Goal: Answer question/provide support: Share knowledge or assist other users

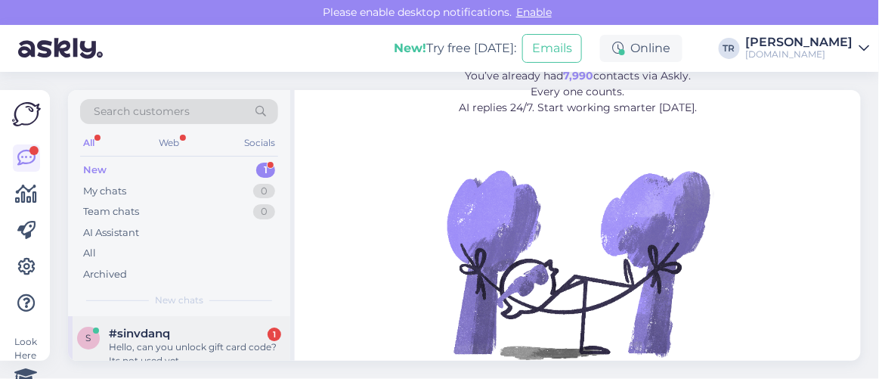
click at [218, 333] on div "#sinvdanq 1" at bounding box center [195, 334] width 172 height 14
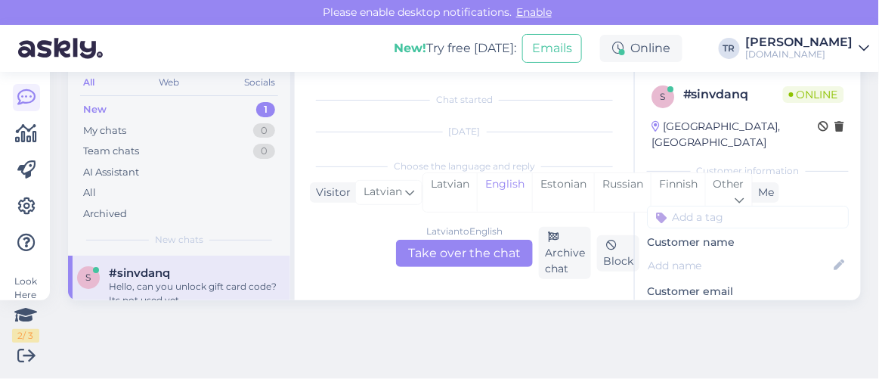
scroll to position [31, 0]
click at [570, 182] on div "Estonian" at bounding box center [563, 192] width 62 height 39
click at [425, 256] on div "[DEMOGRAPHIC_DATA] to Estonian Take over the chat" at bounding box center [464, 253] width 137 height 27
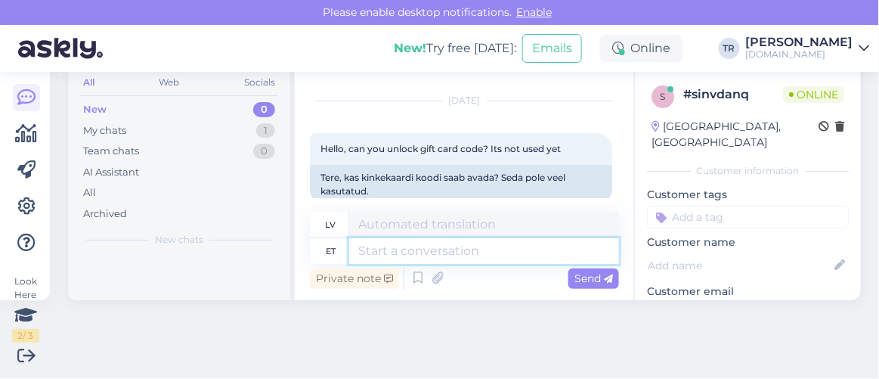
click at [425, 248] on textarea at bounding box center [484, 251] width 270 height 26
type textarea "Hello"
type textarea "Sveiki"
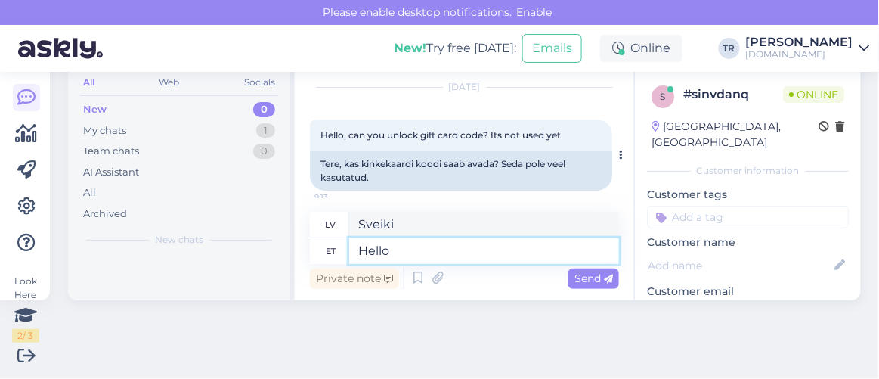
scroll to position [53, 0]
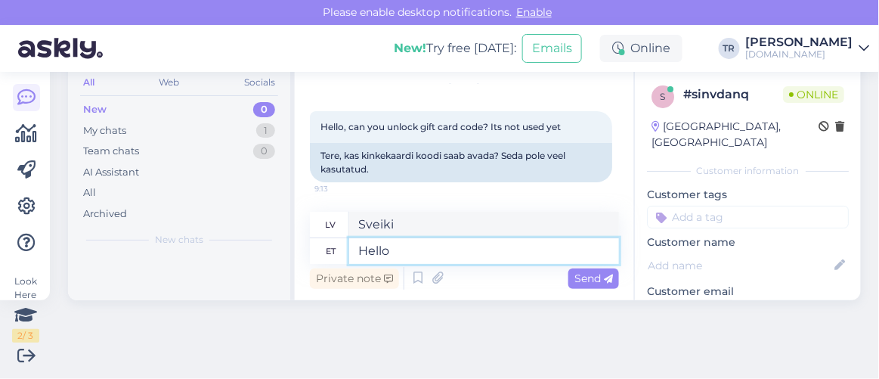
type textarea "Hello"
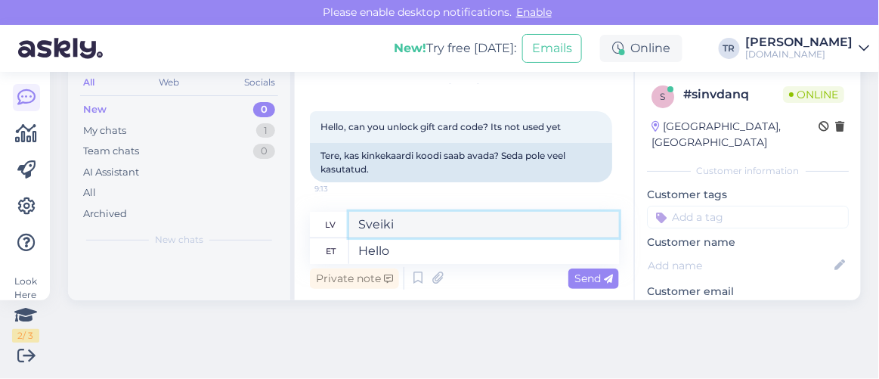
drag, startPoint x: 430, startPoint y: 224, endPoint x: 189, endPoint y: 239, distance: 240.9
click at [191, 239] on div "Search customers All Web Socials New 0 My chats 1 Team chats 0 AI Assistant All…" at bounding box center [464, 164] width 793 height 271
type textarea "Hello"
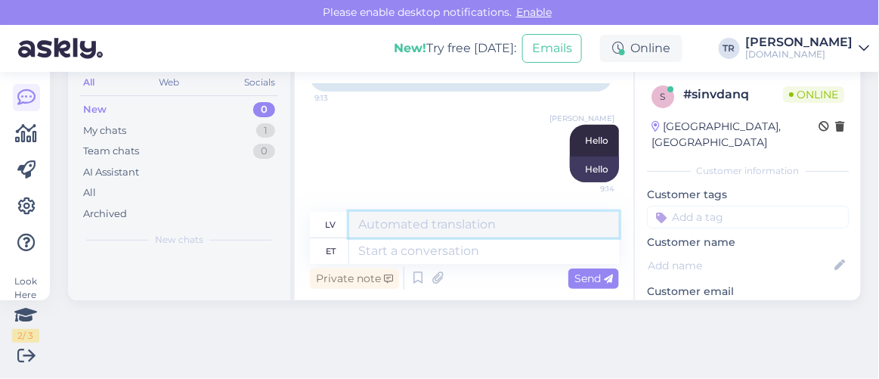
scroll to position [60, 0]
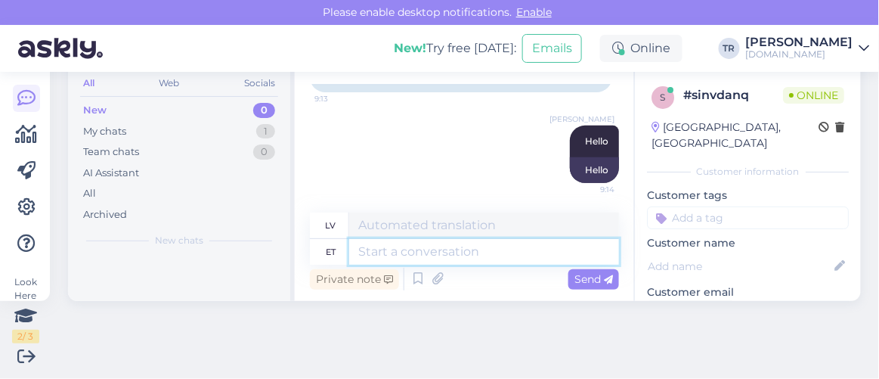
click at [530, 250] on textarea at bounding box center [484, 252] width 270 height 26
type textarea "Palun täp"
type textarea "Lūdzu"
type textarea "Palun täpsu"
type textarea "Lūdzu, sniedziet konkrētu informāciju."
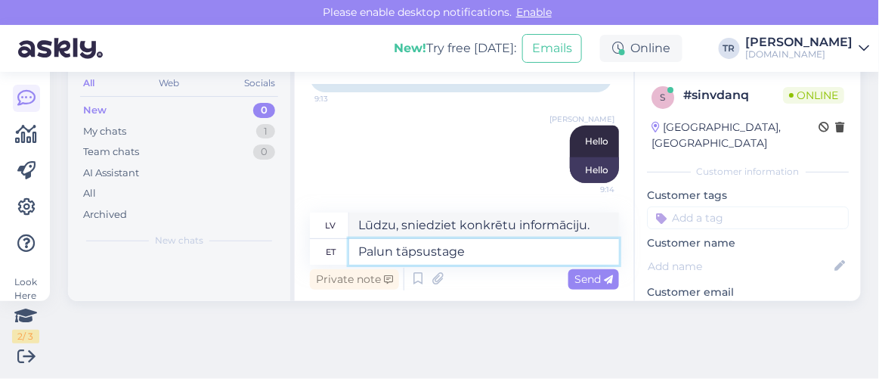
type textarea "Palun täpsustage k"
type textarea "Lūdzu, precizējiet"
type textarea "Palun täpsustage kinkekaardi"
type textarea "Lūdzu, norādiet dāvanu karti"
type textarea "Palun täpsustage kinkekaardi kood"
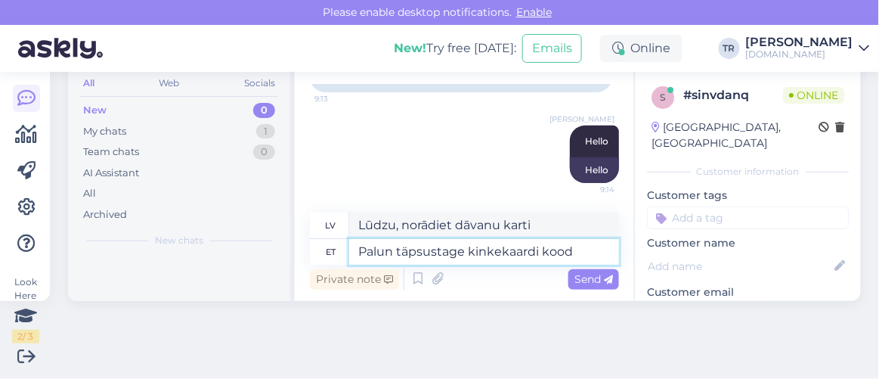
type textarea "Lūdzu, norādiet dāvanu kartes kodu."
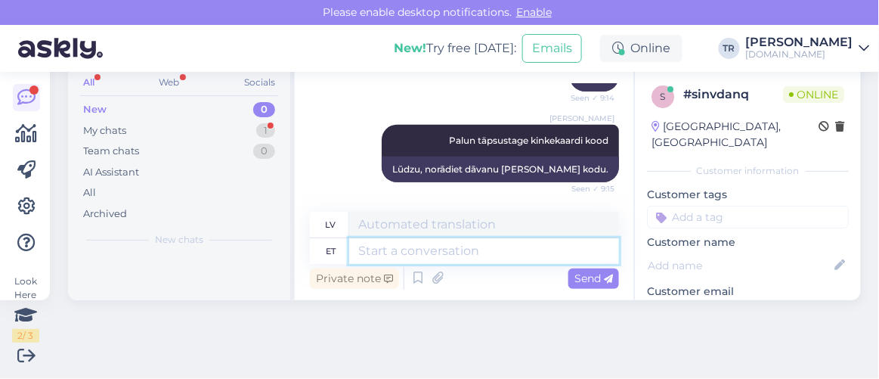
scroll to position [325, 0]
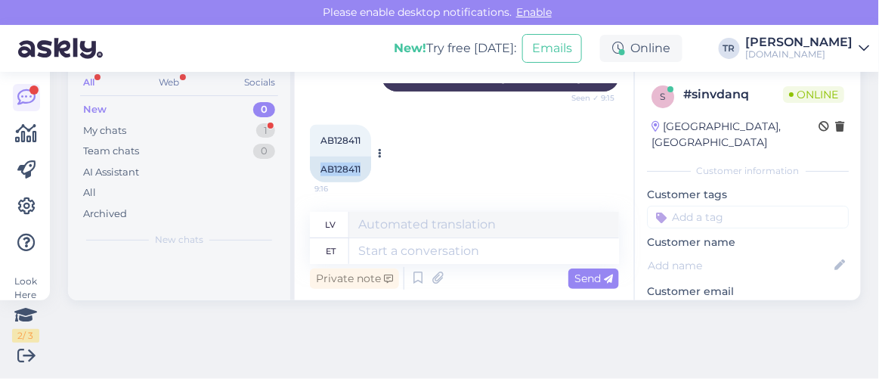
drag, startPoint x: 367, startPoint y: 166, endPoint x: 318, endPoint y: 171, distance: 48.6
click at [318, 171] on div "AB128411" at bounding box center [340, 170] width 61 height 26
copy div "AB128411"
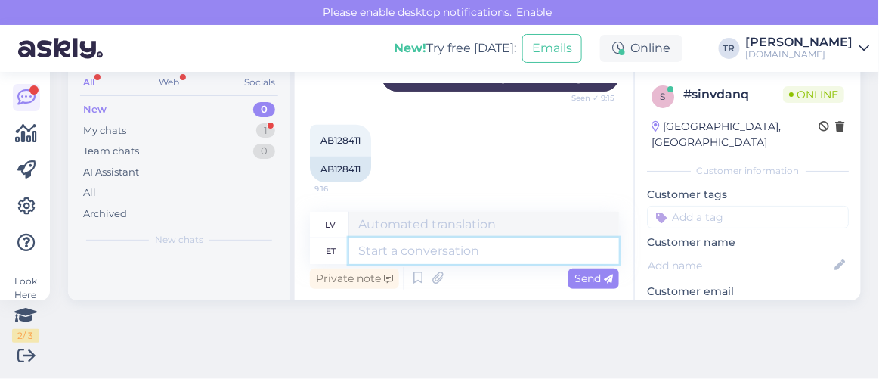
click at [420, 259] on textarea at bounding box center [484, 251] width 270 height 26
click at [422, 259] on textarea at bounding box center [484, 251] width 270 height 26
type textarea "Kui"
type textarea "Ja"
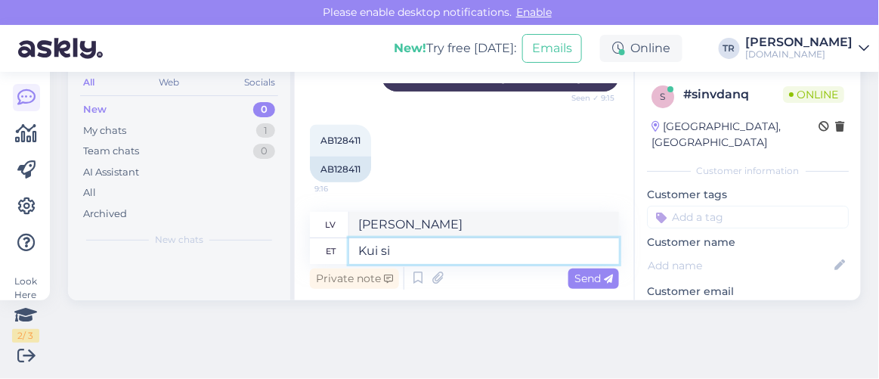
type textarea "Kui sis"
type textarea "Ja jūs"
type textarea "Kui sisestate"
type textarea "Ja jūs ievadāt"
type textarea "Kui sisestate kinkekaardi ko"
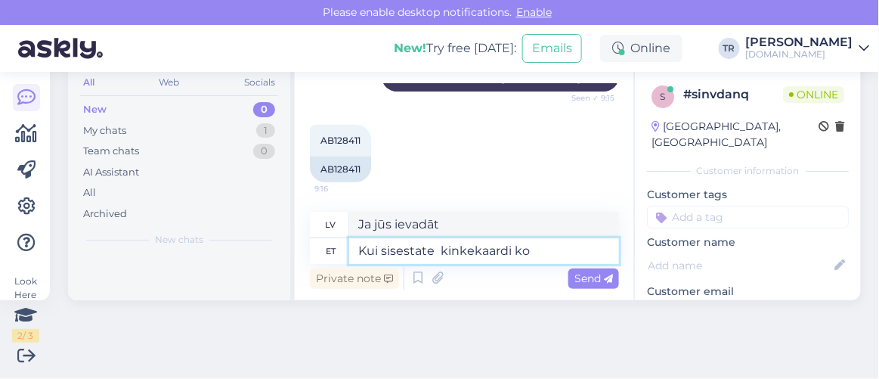
type textarea "Kad ievadāt dāvanu karti"
type textarea "Kui sisestate kinkekaardi koodi a"
type textarea "Kad ievadāt dāvanu kartes kodu"
type textarea "Kui sisestate kinkekaardi koodi ja r"
type textarea "Ja ievadāt dāvanu kartes kodu un"
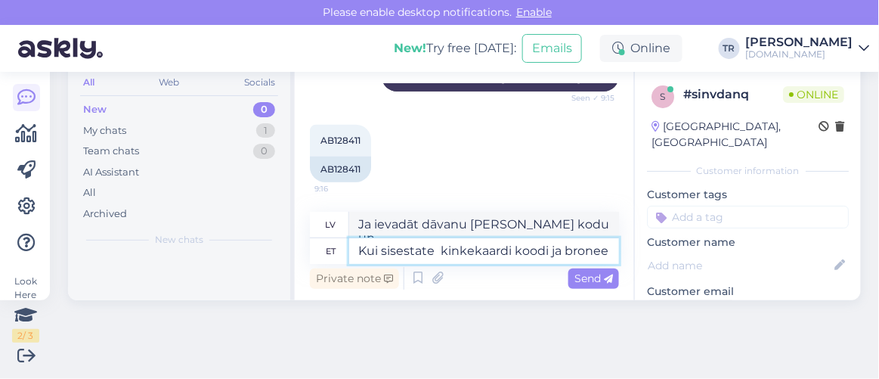
scroll to position [338, 0]
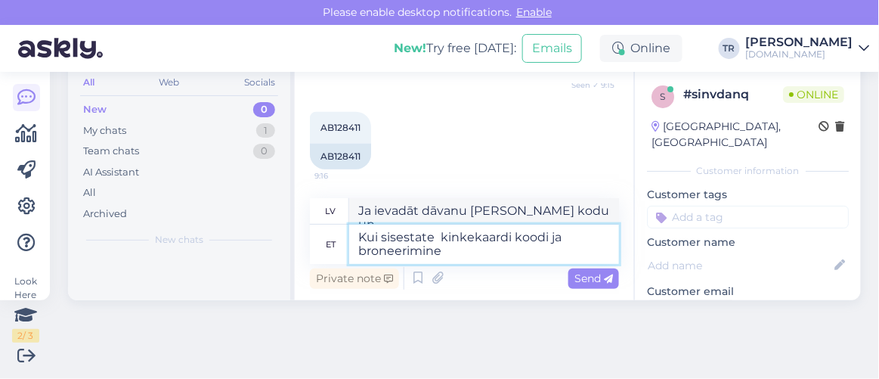
type textarea "Kui sisestate kinkekaardi koodi ja broneerimine"
type textarea "Kad ievadāt dāvanu kartes kodu un veicat rezervāciju"
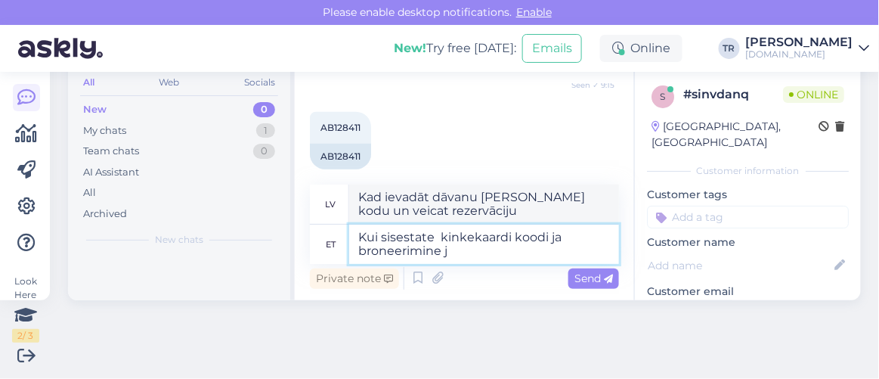
scroll to position [340, 0]
type textarea "Kui sisestate kinkekaardi koodi ja broneerimine jääb mi"
type textarea "Ja ievadāt dāvanu kartes kodu un rezervācija paliek spēkā"
type textarea "Kui sisestate kinkekaardi koodi ja broneerimine jääb mingil p"
type textarea "Ja ievadāt dāvanu kartes kodu un rezervācija kaut kādu iemeslu dēļ aizkavējas"
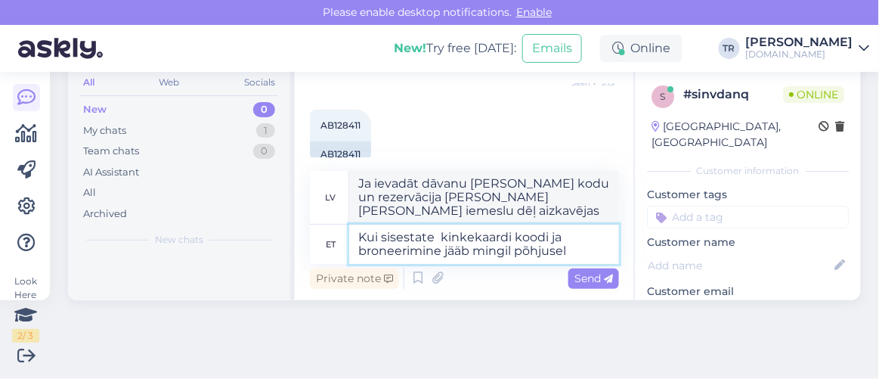
type textarea "Kui sisestate kinkekaardi koodi ja broneerimine jääb mingil põhjusel p"
type textarea "Ja ievadāt dāvanu kartes kodu un rezervācija kāda iemesla dēļ tiek atcelta"
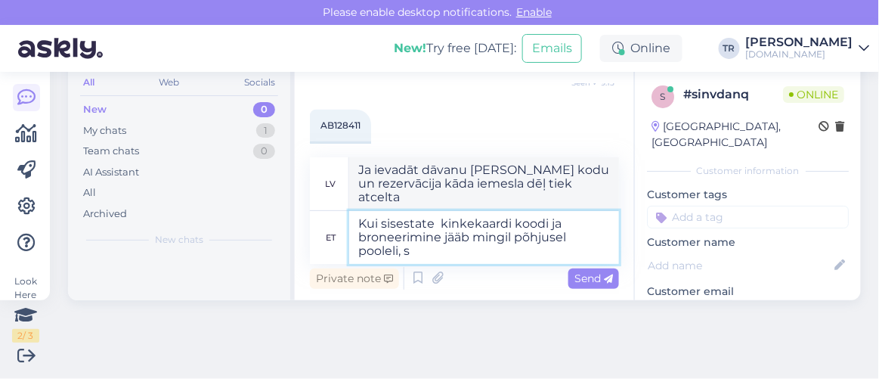
type textarea "Kui sisestate kinkekaardi koodi ja broneerimine jääb mingil põhjusel pooleli, si"
type textarea "Ja ievadāt dāvanu kartes kodu un rezervācija kāda iemesla dēļ tiek pārtraukta,"
type textarea "Kui sisestate kinkekaardi koodi ja broneerimine jääb mingil põhjusel pooleli, s…"
type textarea "Ja ievadāt dāvanu kartes kodu un rezervācija kāda iemesla dēļ tiek pārtraukta, …"
type textarea "Kui sisestate kinkekaardi koodi ja broneerimine jääb mingil põhjusel pooleli, s…"
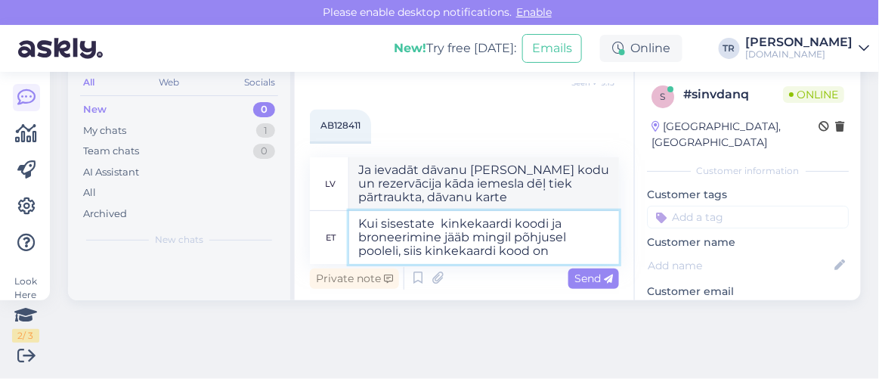
type textarea "Ja ievadāt dāvanu kartes kodu un rezervācija kāda iemesla dēļ tiek pārtraukta, …"
type textarea "Kui sisestate kinkekaardi koodi ja broneerimine jääb mingil põhjusel pooleli, s…"
type textarea "Ja ievadāt dāvanu kartes kodu un rezervācija kāda iemesla dēļ nav pabeigta, dāv…"
type textarea "Kui sisestate kinkekaardi koodi ja broneerimine jääb mingil põhjusel pooleli, s…"
type textarea "Ja ievadāt dāvanu kartes kodu un rezervācija kāda iemesla dēļ nav pabeigta, dāv…"
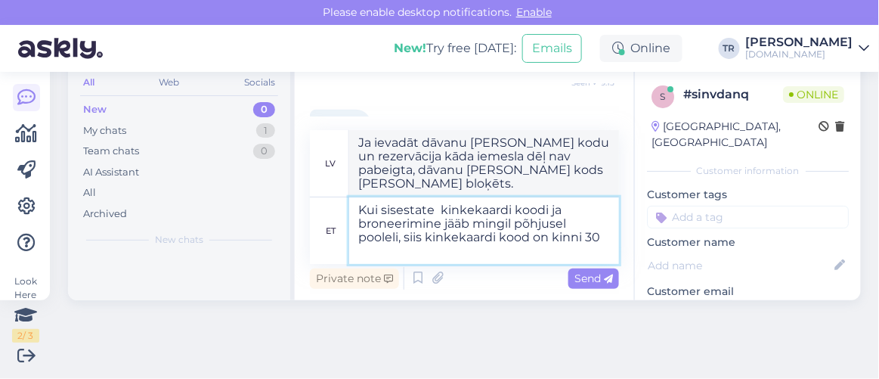
type textarea "Kui sisestate kinkekaardi koodi ja broneerimine jääb mingil põhjusel pooleli, s…"
type textarea "Ja ievadāt dāvanu kartes kodu un rezervācija kāda iemesla dēļ nav pabeigta, dāv…"
type textarea "Kui sisestate kinkekaardi koodi ja broneerimine jääb mingil põhjusel pooleli, s…"
type textarea "Ja ievadīsiet dāvanu kartes kodu un rezervācija jebkāda iemesla dēļ netiks pabe…"
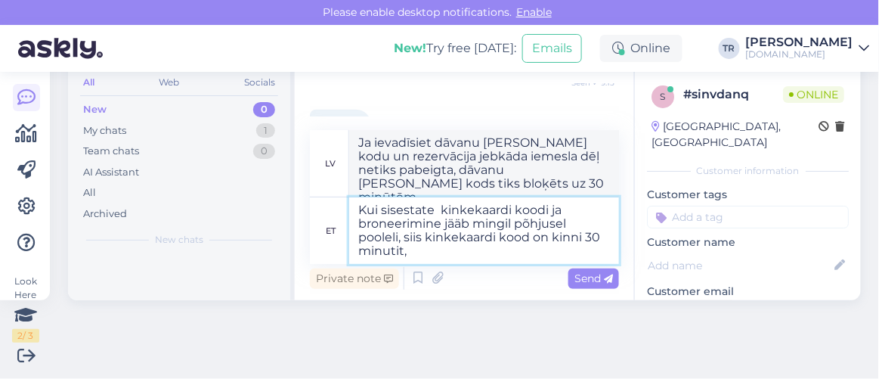
type textarea "Kui sisestate kinkekaardi koodi ja broneerimine jääb mingil põhjusel pooleli, s…"
type textarea "Ja ievadāt dāvanu kartes kodu un rezervācija kāda iemesla dēļ netiek pabeigta, …"
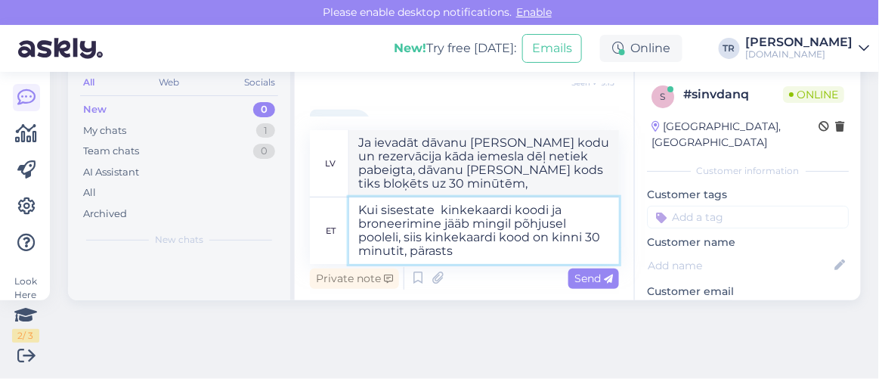
type textarea "Kui sisestate kinkekaardi koodi ja broneerimine jääb mingil põhjusel pooleli, s…"
type textarea "Ja ievadāt dāvanu kartes kodu un rezervācija kāda iemesla dēļ netiek pabeigta, …"
type textarea "Kui sisestate kinkekaardi koodi ja broneerimine jääb mingil põhjusel pooleli, s…"
type textarea "Ja ievadāt dāvanu kartes kodu un rezervācija jebkāda iemesla dēļ netiek pabeigt…"
type textarea "Kui sisestate kinkekaardi koodi ja broneerimine jääb mingil põhjusel pooleli, s…"
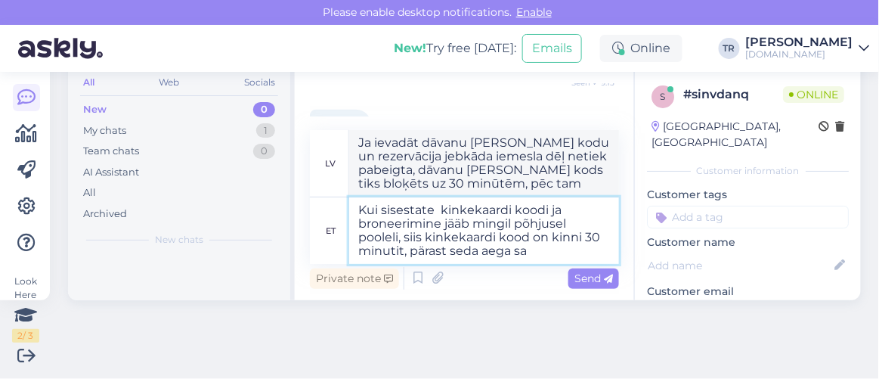
type textarea "Ja ievadāt dāvanu kartes kodu un rezervācija kāda iemesla dēļ netiek pabeigta, …"
type textarea "Kui sisestate kinkekaardi koodi ja broneerimine jääb mingil põhjusel pooleli, s…"
type textarea "Ja ievadīsiet dāvanu kartes kodu un rezervācija jebkāda iemesla dēļ netiks pabe…"
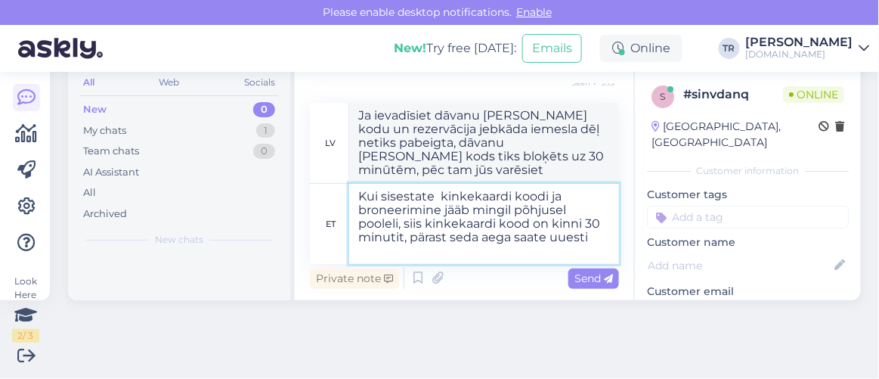
type textarea "Kui sisestate kinkekaardi koodi ja broneerimine jääb mingil põhjusel pooleli, s…"
type textarea "Ja ievadāt dāvanu kartes kodu un rezervācija kāda iemesla dēļ tiek pārtraukta, …"
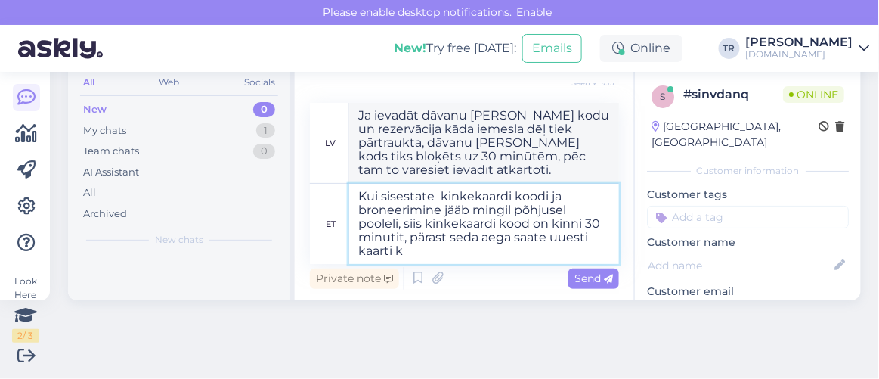
type textarea "Kui sisestate kinkekaardi koodi ja broneerimine jääb mingil põhjusel pooleli, s…"
type textarea "Ja ievadāt dāvanu kartes kodu un rezervācija kāda iemesla dēļ tiek pārtraukta, …"
type textarea "Kui sisestate kinkekaardi koodi ja broneerimine jääb mingil põhjusel pooleli, s…"
type textarea "Ja ievadāt dāvanu kartes kodu un rezervācija kāda iemesla dēļ tiek pārtraukta, …"
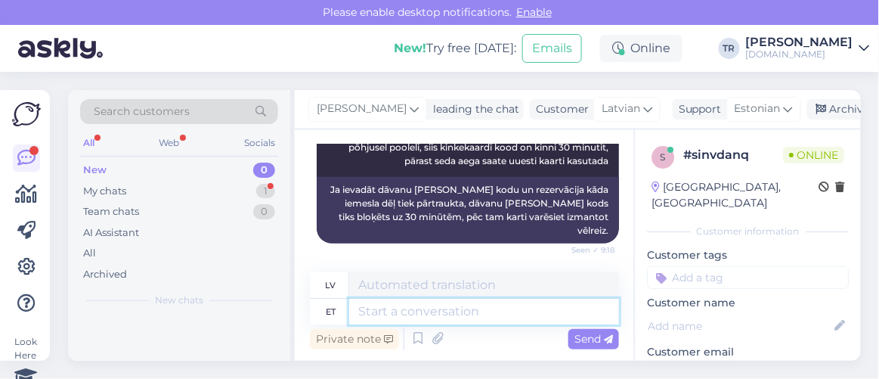
scroll to position [60, 0]
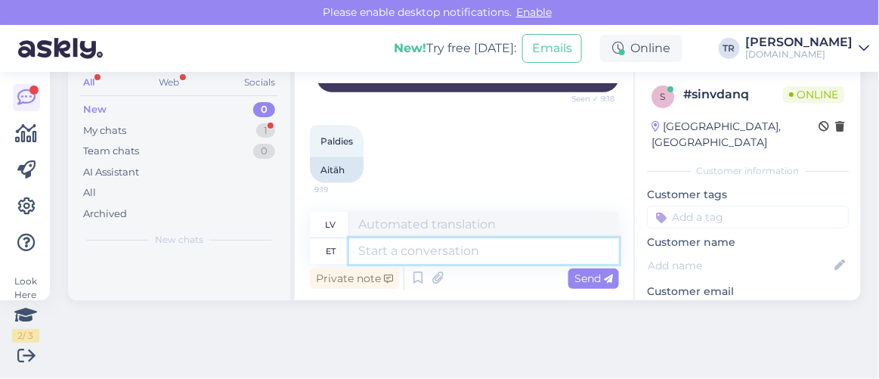
click at [405, 245] on textarea at bounding box center [484, 251] width 270 height 26
type textarea "Palun"
type textarea "Lūdzu"
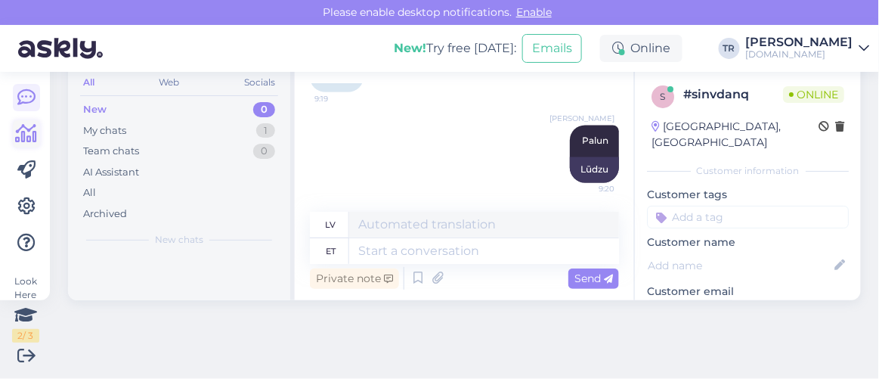
click at [33, 131] on icon at bounding box center [27, 134] width 22 height 18
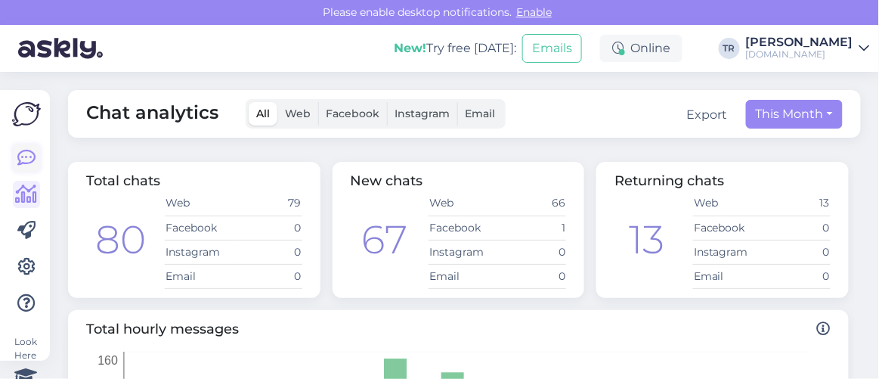
click at [37, 160] on link at bounding box center [26, 157] width 27 height 27
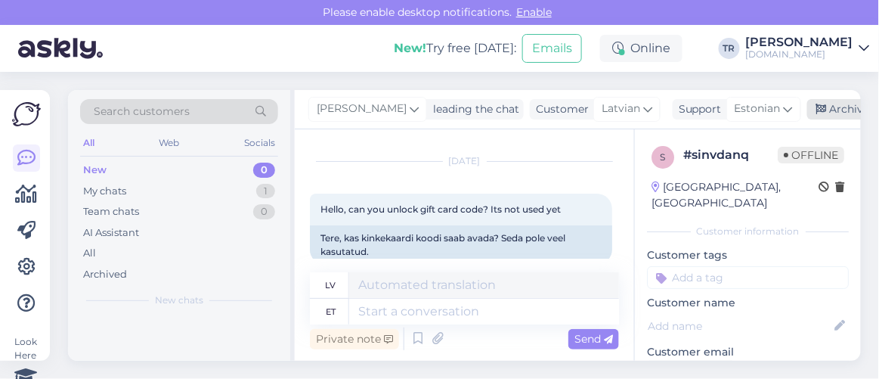
click at [839, 110] on div "Archive chat" at bounding box center [855, 109] width 95 height 20
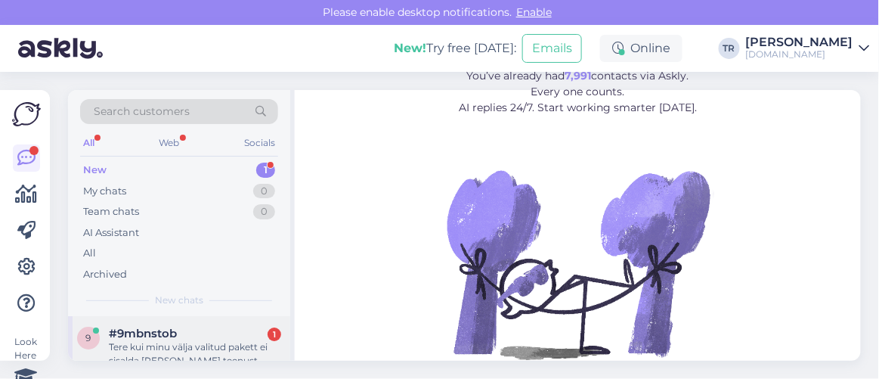
click at [178, 337] on div "#9mbnstob 1" at bounding box center [195, 334] width 172 height 14
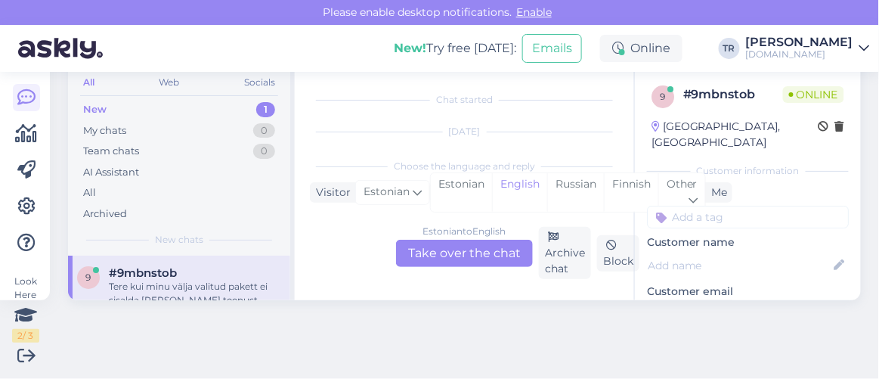
scroll to position [31, 0]
click at [454, 190] on div "Estonian" at bounding box center [461, 192] width 61 height 39
click at [455, 257] on div "Estonian to Estonian Take over the chat" at bounding box center [464, 253] width 137 height 27
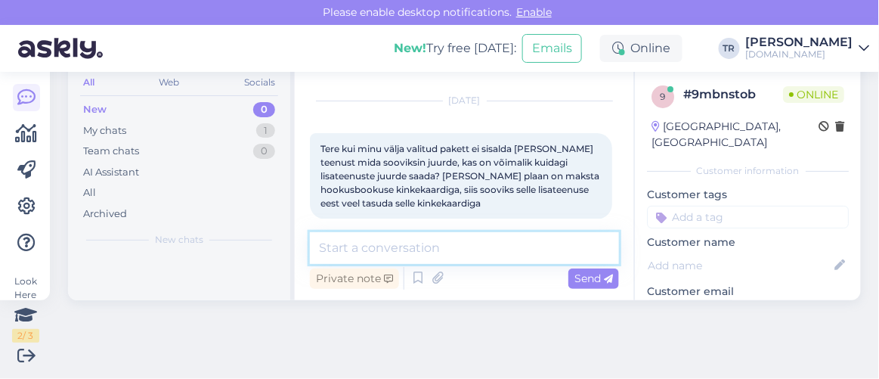
click at [451, 243] on textarea at bounding box center [464, 248] width 309 height 32
type textarea "Tere"
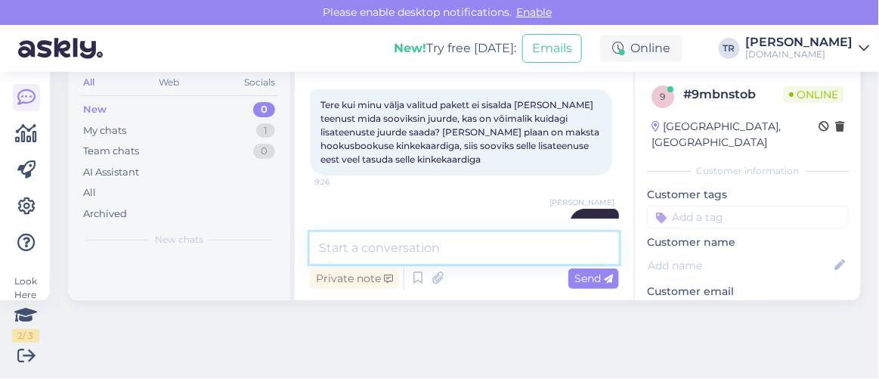
scroll to position [44, 0]
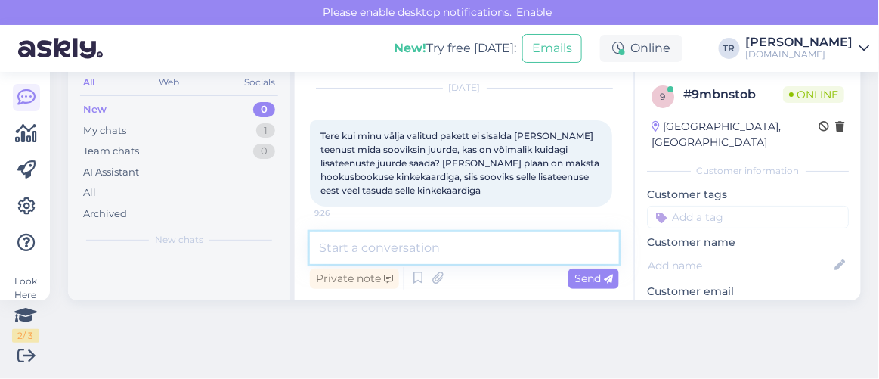
click at [522, 239] on textarea at bounding box center [464, 248] width 309 height 32
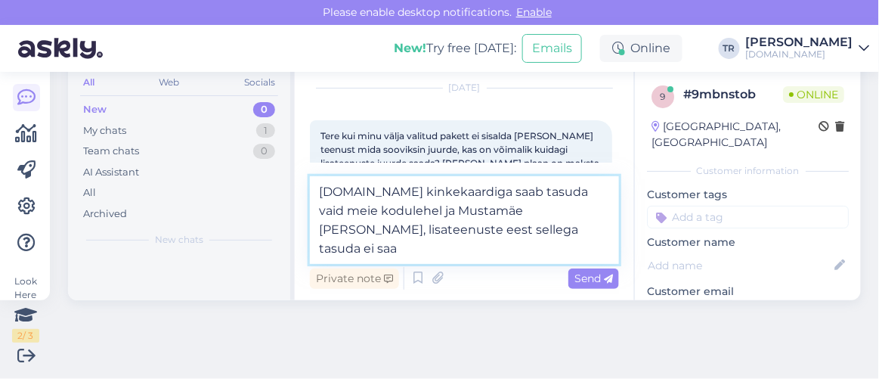
type textarea "Hookusbookus.com kinkekaardiga saab tasuda vaid meie kodulehel ja Mustamäe Elam…"
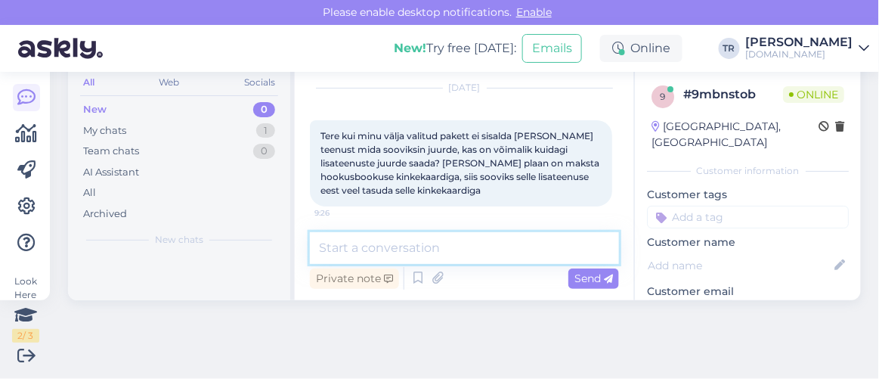
scroll to position [205, 0]
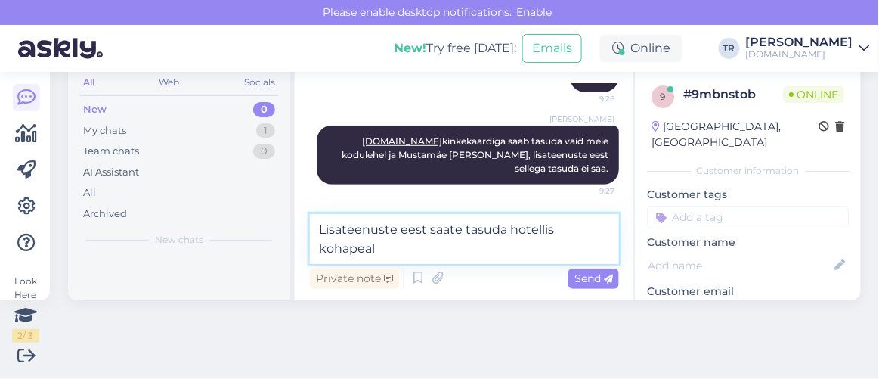
type textarea "Lisateenuste eest saate tasuda hotellis kohapeal."
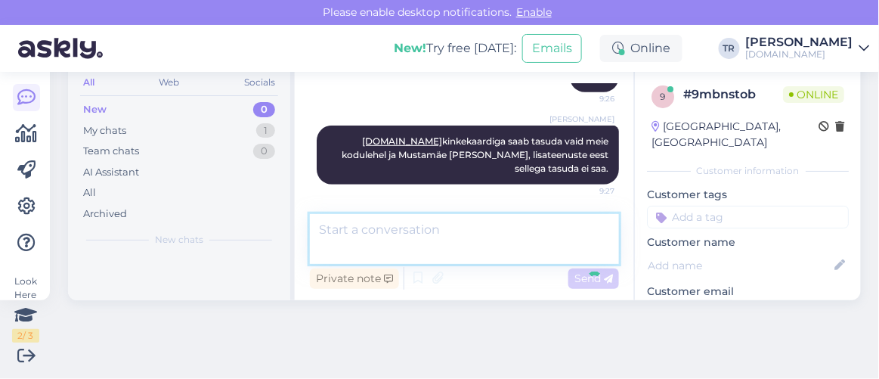
scroll to position [270, 0]
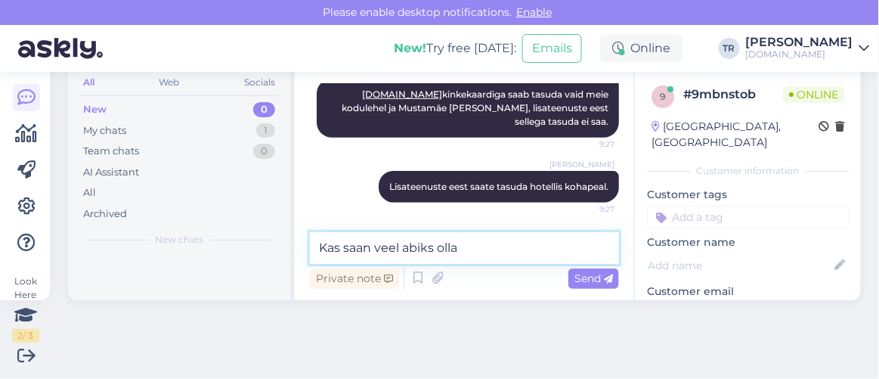
type textarea "Kas saan veel abiks olla?"
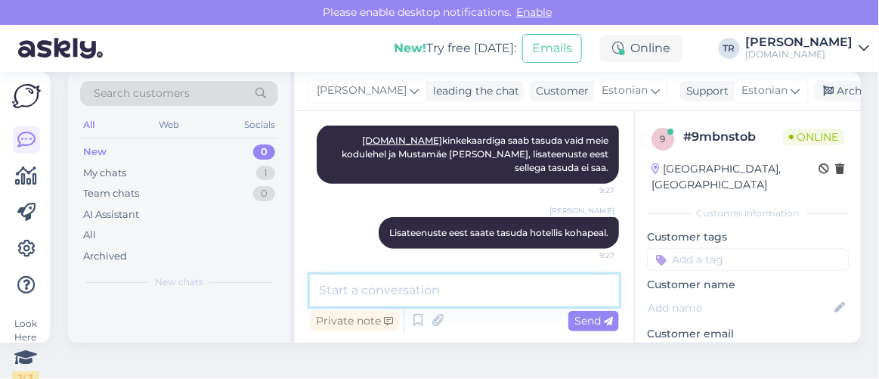
scroll to position [0, 0]
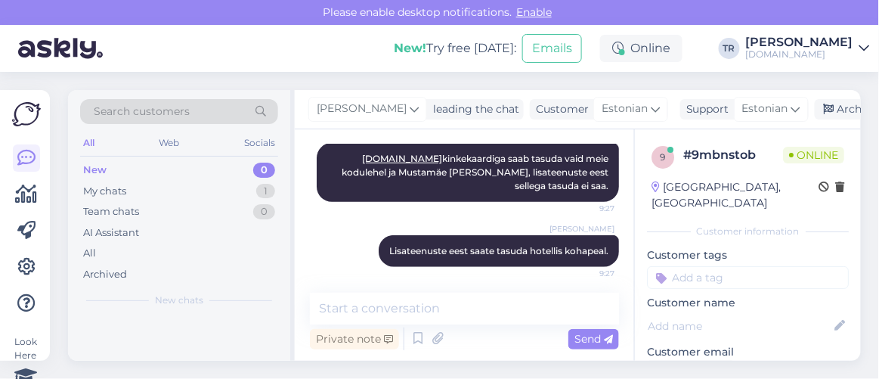
click at [827, 120] on div "Triin Raudtamm leading the chat Customer Estonian Support Estonian Archive chat" at bounding box center [578, 109] width 566 height 39
click at [828, 116] on div "Archive chat" at bounding box center [862, 109] width 95 height 20
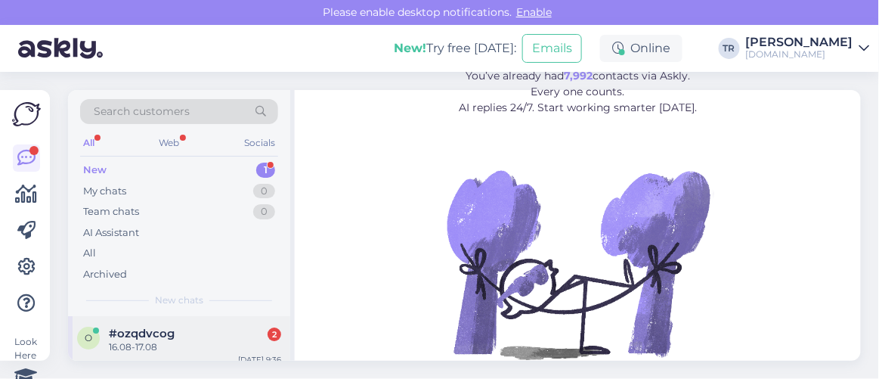
click at [191, 322] on div "o #ozqdvcog 2 16.08-17.08 [DATE] 9:36" at bounding box center [179, 343] width 222 height 54
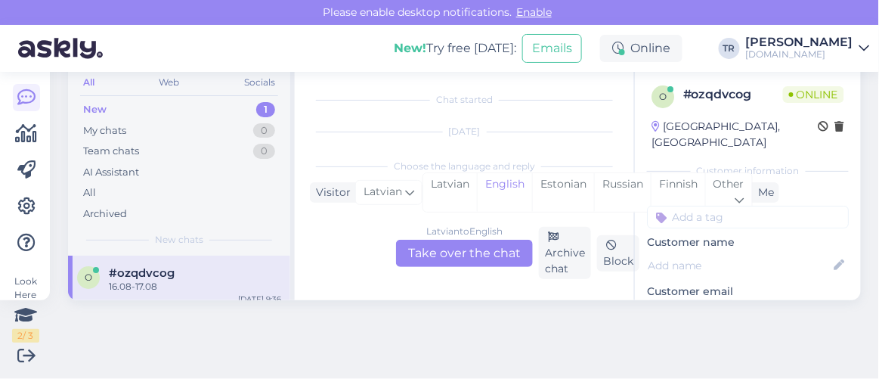
scroll to position [31, 0]
click at [558, 184] on div "Estonian" at bounding box center [563, 192] width 62 height 39
click at [496, 247] on div "Latvian to Estonian Take over the chat" at bounding box center [464, 253] width 137 height 27
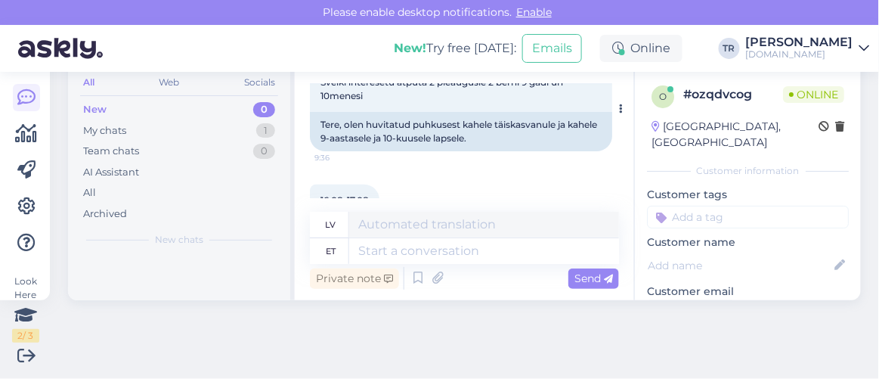
scroll to position [157, 0]
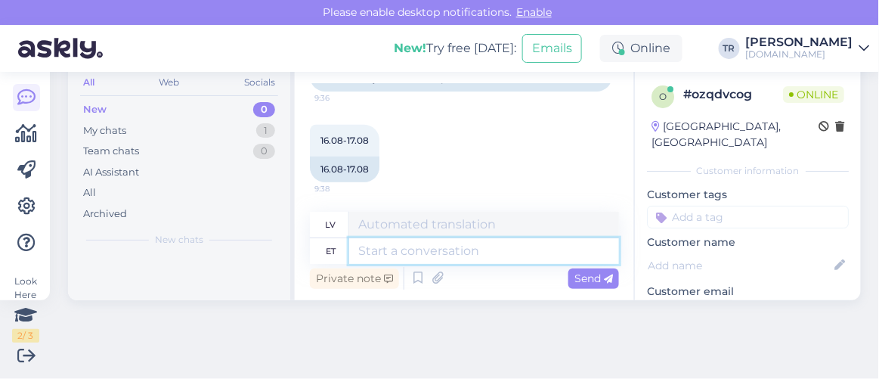
click at [468, 255] on textarea at bounding box center [484, 251] width 270 height 26
type textarea "Tere"
type textarea "Sveiki"
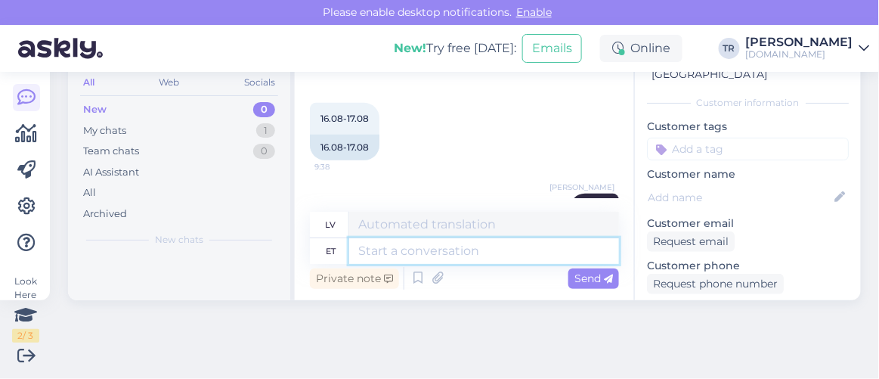
scroll to position [137, 0]
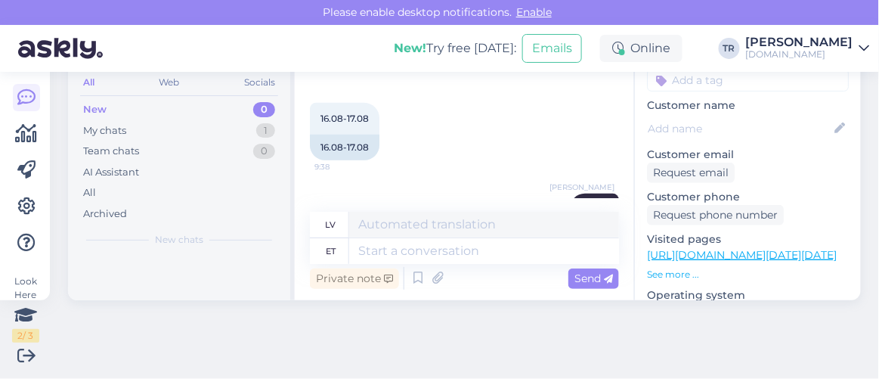
click at [737, 248] on link "https://hookusbookus.com/lv/hotels-spas/tiny-marienholm/atputieties-hapsalu-kra…" at bounding box center [742, 255] width 190 height 14
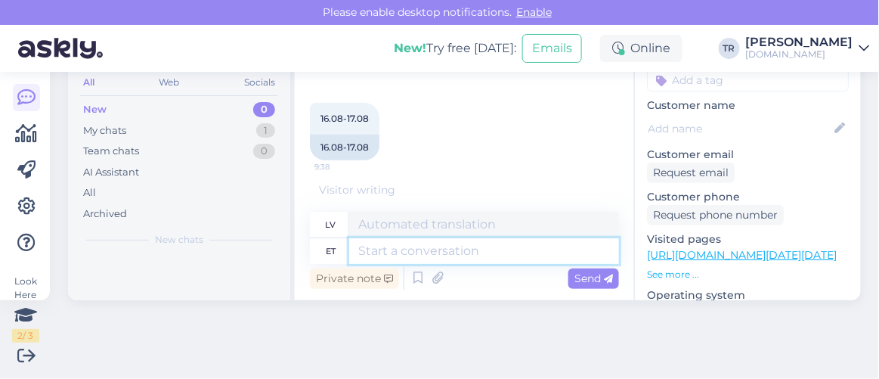
click at [474, 256] on textarea at bounding box center [484, 251] width 270 height 26
type textarea "Kuhu h"
type textarea "Kur"
type textarea "Kuhu hotelli"
type textarea "Kur palikt?"
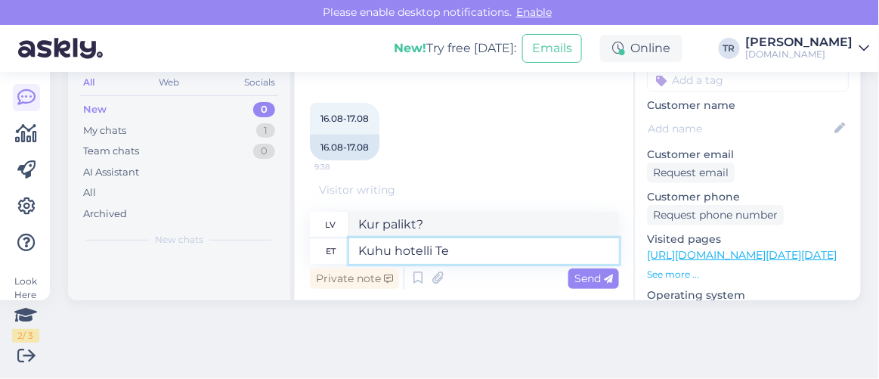
type textarea "Kuhu hotelli Te s"
type textarea "Kur tu apmeties?"
type textarea "Kuhu hotelli Te soovite p"
type textarea "Kādu viesnīcu jūs vēlaties?"
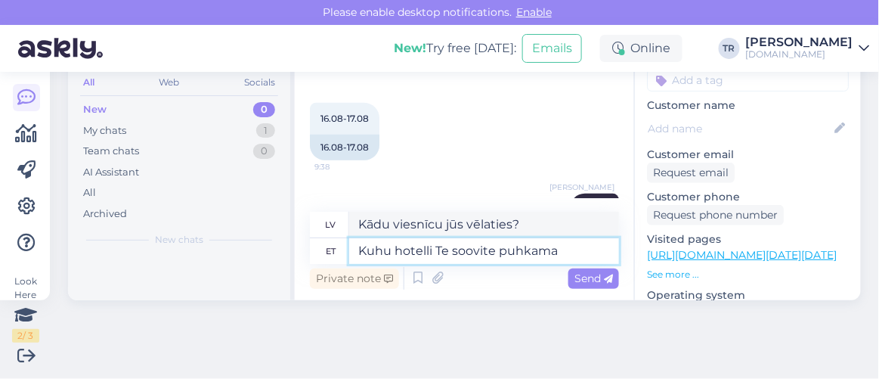
type textarea "Kuhu hotelli Te soovite puhkama m"
type textarea "Kurā viesnīcā jūs vēlētos apmesties?"
type textarea "Kuhu hotelli Te soovite puhkama minna?"
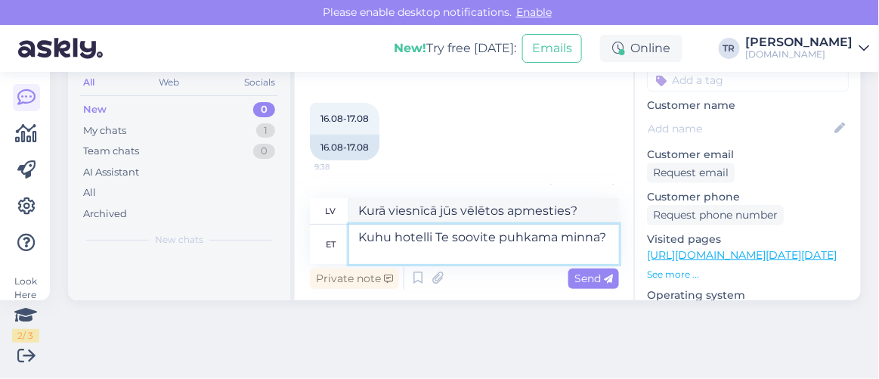
type textarea "Uz kuru viesnīcu jūs vēlētos doties atvaļinājumā?"
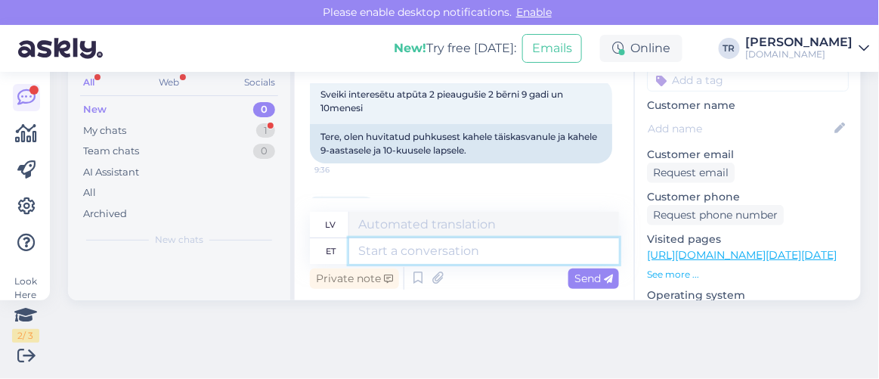
scroll to position [520, 0]
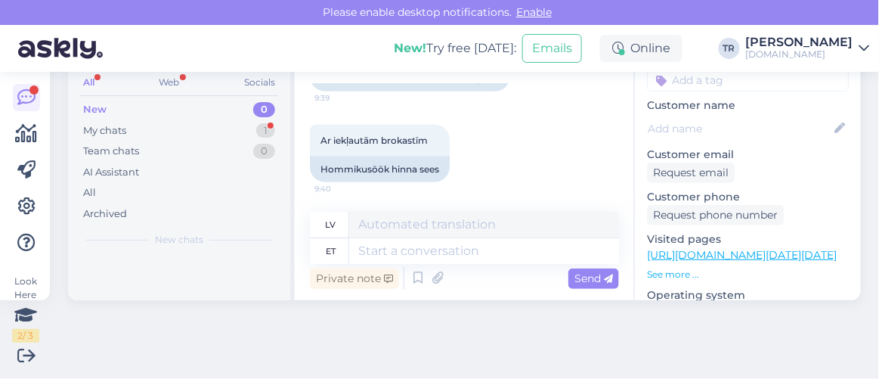
drag, startPoint x: 507, startPoint y: 169, endPoint x: 420, endPoint y: 24, distance: 169.2
click at [502, 166] on div "Ar iekļautām brokastīm 9:40 Hommikusöök hinna sees" at bounding box center [464, 153] width 309 height 91
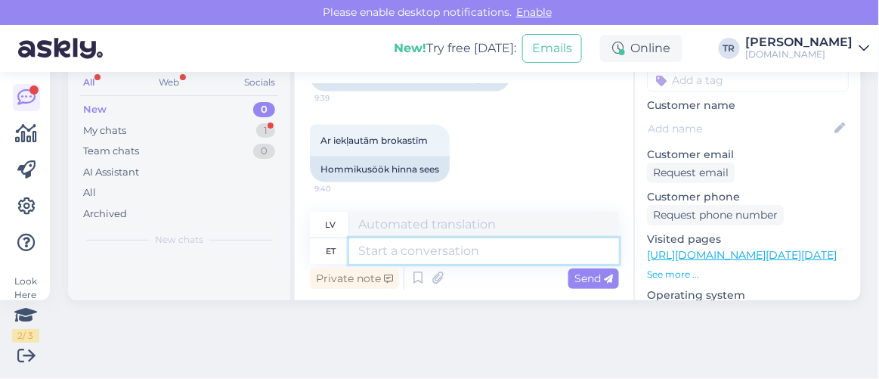
click at [435, 254] on textarea at bounding box center [484, 251] width 270 height 26
type textarea "Kõiki s"
type textarea "Visi"
type textarea "Kõiki spaapakette, mi"
type textarea "Visas spa paketes,"
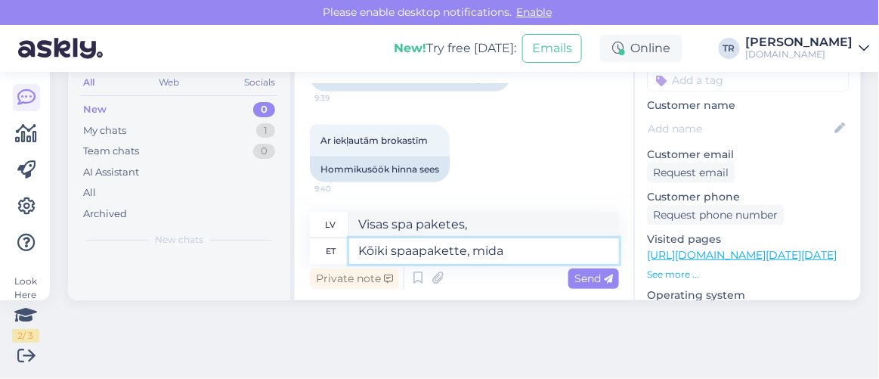
type textarea "Kõiki spaapakette, mida o"
type textarea "Visas spa paketes, kas"
type textarea "Kõiki spaapakette, mida on"
type textarea "Visas SPA paketes pieejamas"
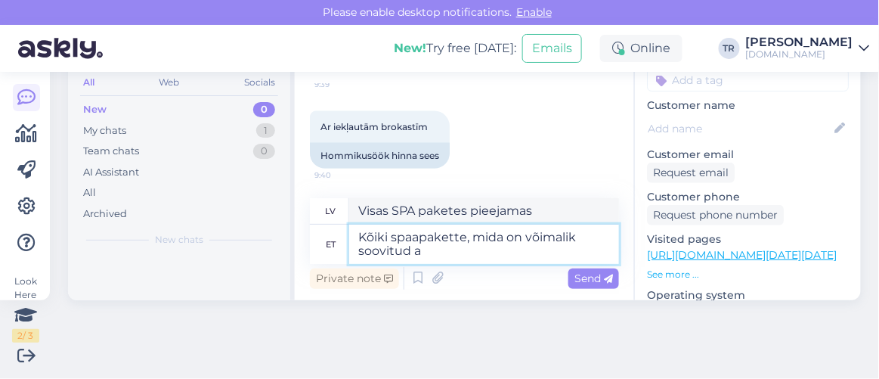
type textarea "Kõiki spaapakette, mida on võimalik soovitud aj"
type textarea "Visas iespējamās spa paketes"
type textarea "Kõiki spaapakette, mida on võimalik soovitud ajaks br"
type textarea "Visas spa paketes pieejamas vēlamajam ilgumam"
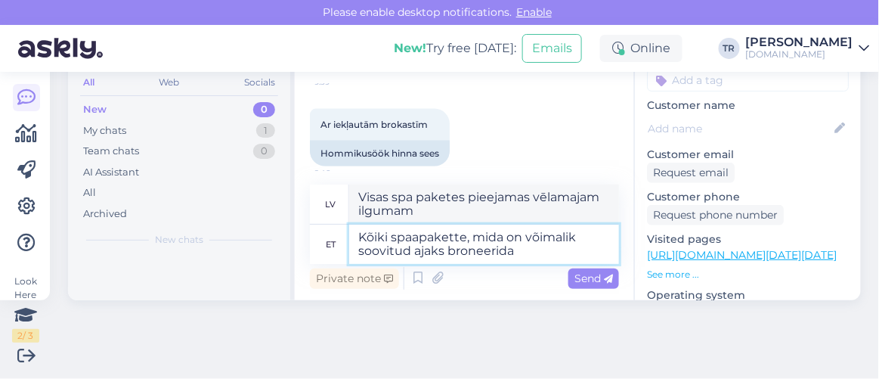
type textarea "Kõiki spaapakette, mida on võimalik soovitud ajaks broneerida n"
type textarea "Visas spa paketes, kuras var rezervēt vēlamajā laikā"
type textarea "Kõiki spaapakette, mida on võimalik soovitud ajaks broneerida näeb si"
type textarea "Jūs varat apskatīt visas spa paketes, kuras var rezervēt vēlamajā laikā."
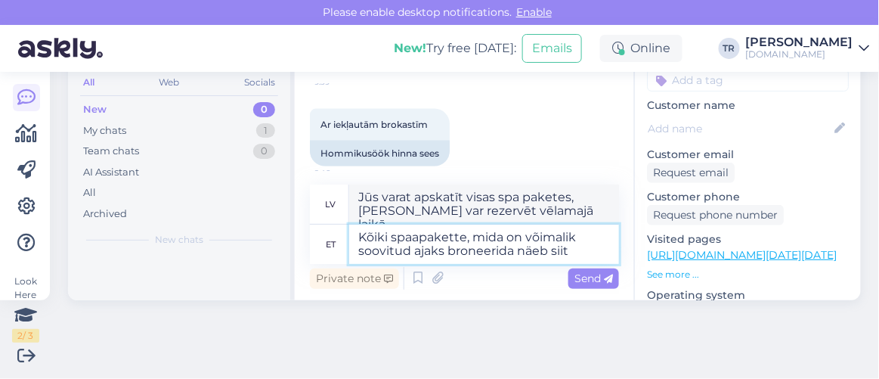
type textarea "Kõiki spaapakette, mida on võimalik soovitud ajaks broneerida näeb siit:"
type textarea "Visas spa paketes, kuras var rezervēt vēlamajā laikā, var apskatīt šeit."
type textarea "Kõiki spaapakette, mida on võimalik soovitud ajaks broneerida näeb siit:"
type textarea "Visas spa paketes, kuras var rezervēt vēlamajā laikā, var apskatīt šeit:"
paste textarea "https://hookusbookus.com/lv/pakas;dateArrival=2025-08-16;dateDeparture=2025-08-…"
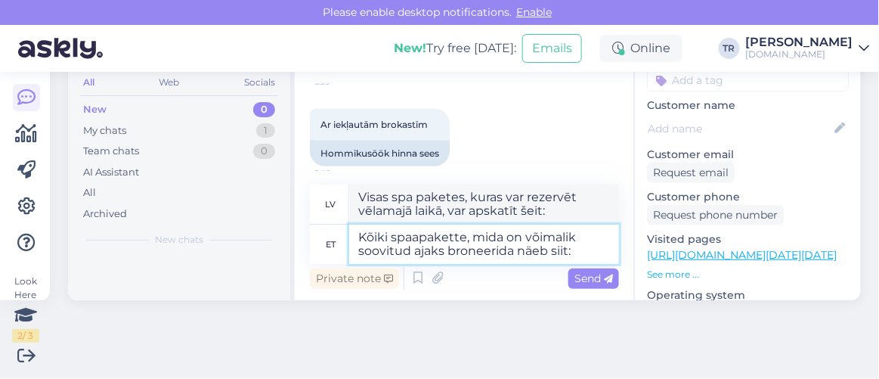
type textarea "Kõiki spaapakette, mida on võimalik soovitud ajaks broneerida näeb siit: https:…"
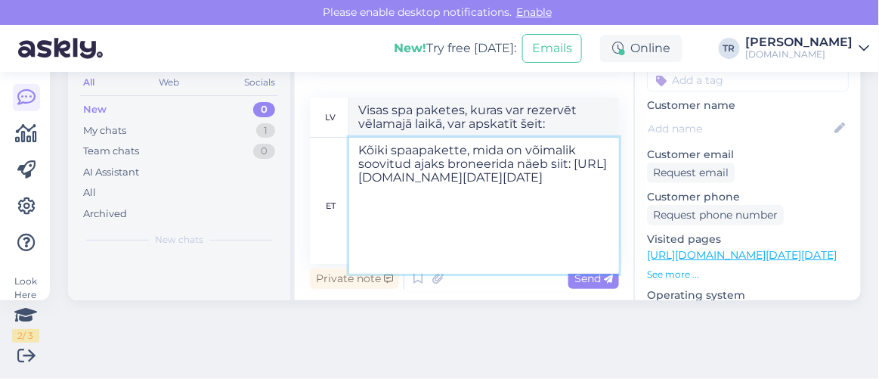
scroll to position [129, 0]
type textarea "Visas spa paketes, kuras var rezervēt vēlamajā laikā, var apskatīt šeit: https:…"
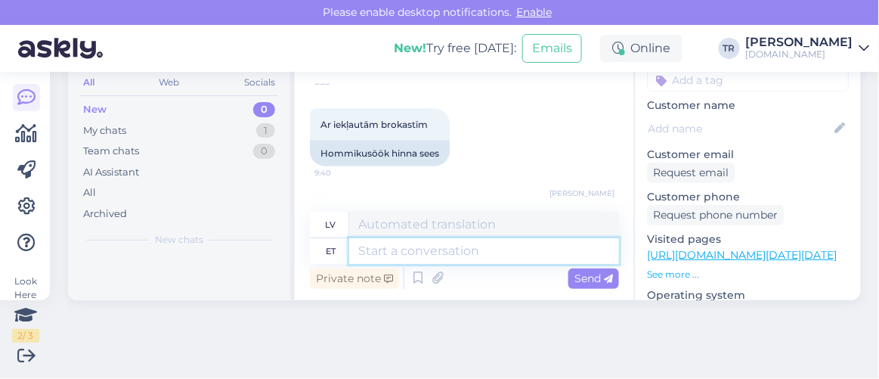
scroll to position [0, 0]
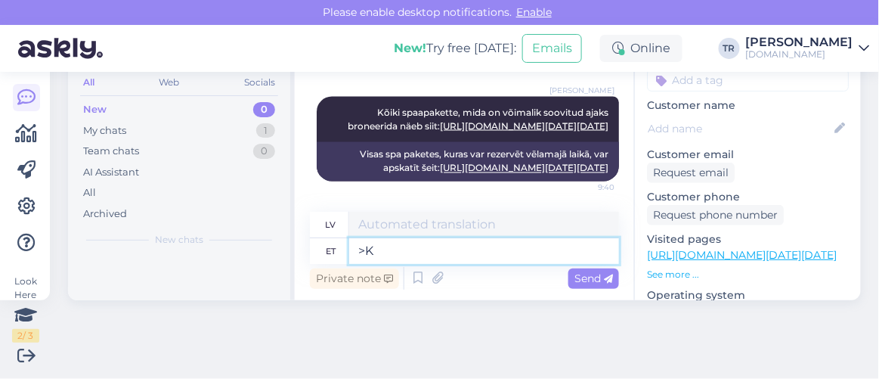
type textarea ">"
type textarea "Kui"
type textarea "Ja"
type textarea "Kui olete"
type textarea "Ja jūs esat"
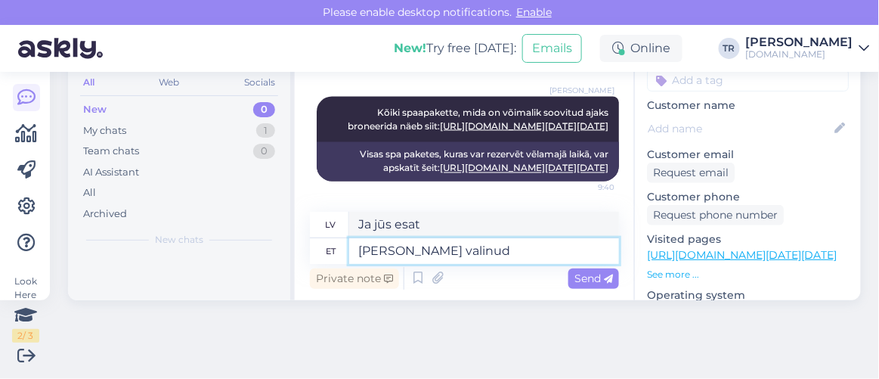
type textarea "Kui olete valinud s"
type textarea "Ja esat izvēlējies"
type textarea "Kui olete valinud sobiva p"
type textarea "Kad esat izvēlējies atbilstošo"
type textarea "Kui olete valinud sobiva paketi, sii"
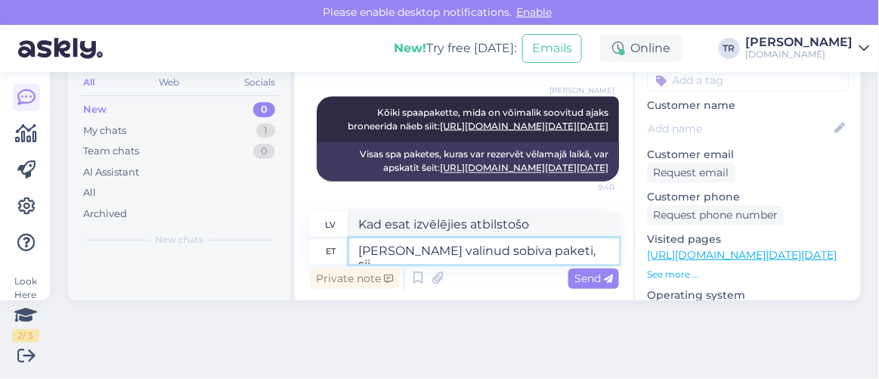
type textarea "Kad esat izvēlējies atbilstošo paketi,"
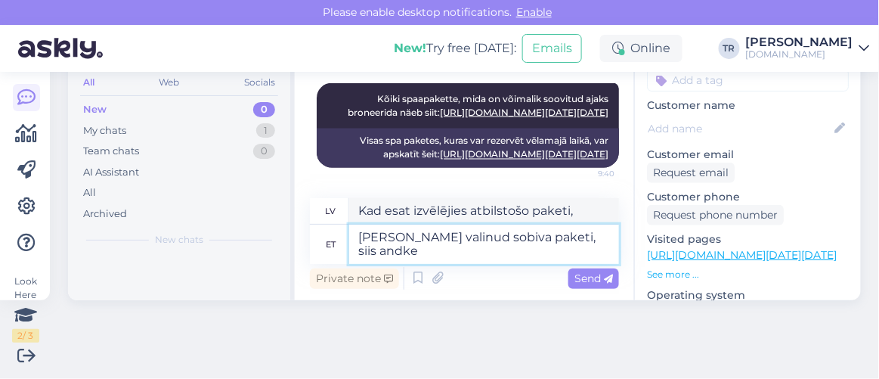
type textarea "Kui olete valinud sobiva paketi, siis andke m"
type textarea "Kad esat izvēlējies atbilstošo paketi, lūdzu, sniedziet"
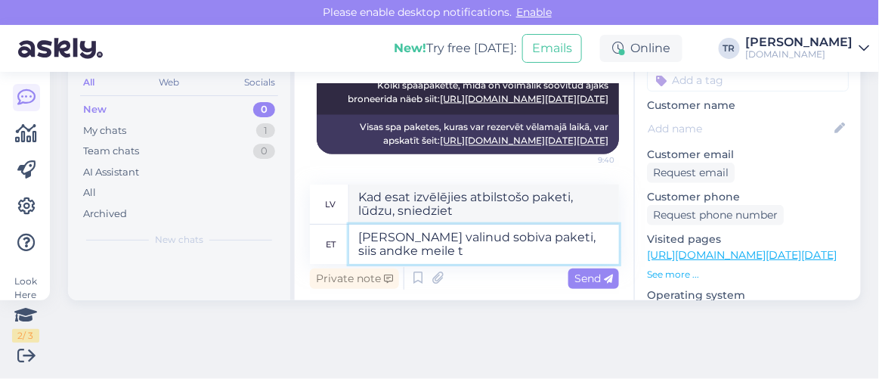
type textarea "Kui olete valinud sobiva paketi, siis andke meile te"
type textarea "Kad esat izvēlējies sev piemērotāko paketi, lūdzu, paziņojiet mums."
type textarea "Kui olete valinud sobiva paketi, siis andke meile teada, si"
type textarea "Kad esat izvēlējies sev piemērotu paketi, lūdzu, paziņojiet mums,"
type textarea "Kui olete valinud sobiva paketi, siis andke meile teada, siis sa"
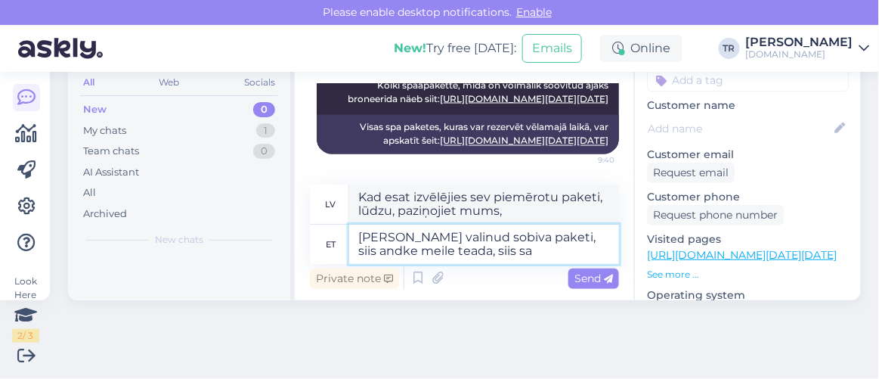
type textarea "Kad esat izvēlējies sev piemērotu paketi, lūdzu, paziņojiet mums to,"
type textarea "Kui olete valinud sobiva paketi, siis andke meile teada, siis saa"
type textarea "Kad esat izvēlējies sev piemērotu paketi, paziņojiet mums, un mēs varēsim"
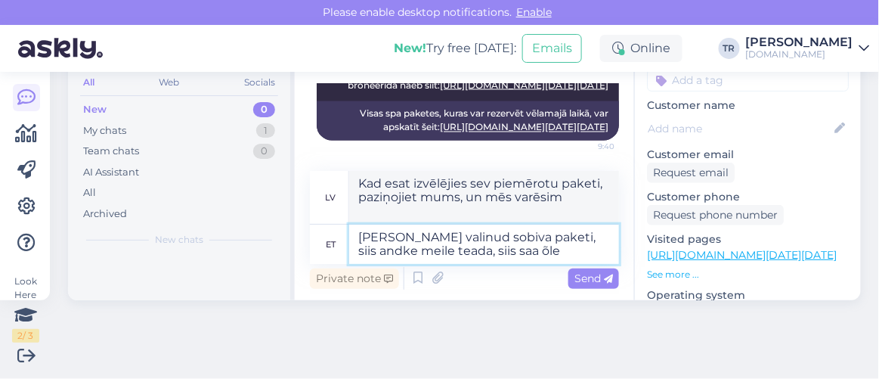
type textarea "Kui olete valinud sobiva paketi, siis andke meile teada, siis saa õle"
type textarea "Kad esat izvēlējies sev piemērotāko paketi, paziņojiet mums, un mēs ar jums saz…"
type textarea "Kui olete valinud sobiva paketi, siis andke meile teada, siis saa"
type textarea "Kad esat izvēlējies sev piemērotu paketi, paziņojiet mums, un mēs varēsim"
type textarea "Kui olete valinud sobiva paketi, siis andke meile teada, siis saa üle t"
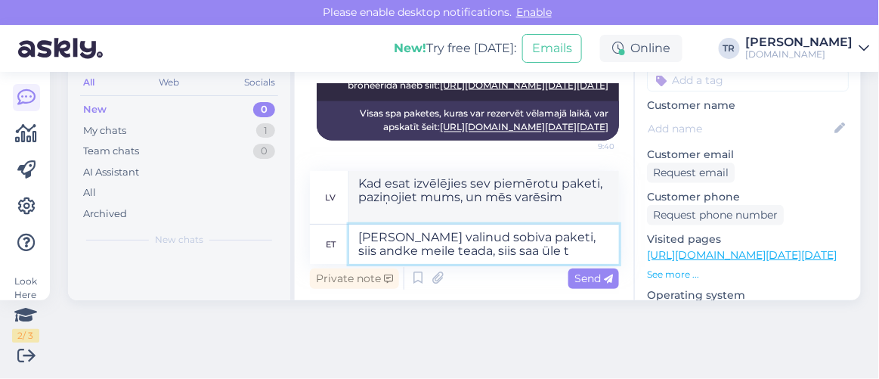
type textarea "Kad esat izvēlējies sev piemērotu paketi, paziņojiet mums, un mēs ar jums sazin…"
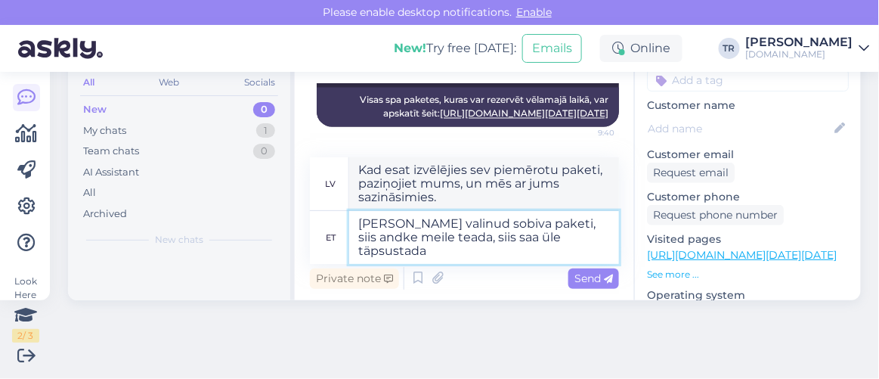
type textarea "Kui olete valinud sobiva paketi, siis andke meile teada, siis saa üle täpsustad…"
type textarea "Kad esat izvēlējies sev piemērotu paketi, lūdzu, informējiet mūs, lai mēs varēt…"
type textarea "Kui olete valinud sobiva paketi, siis andke meile teada, siis saa üle täpsustad…"
type textarea "Ja esat izvēlējies piemērotu paketi, lūdzu, paziņojiet mums, lai mēs varētu pre…"
type textarea "Kui olete valinud sobiva paketi, siis andke meile teada, siis saa üle täpsustad…"
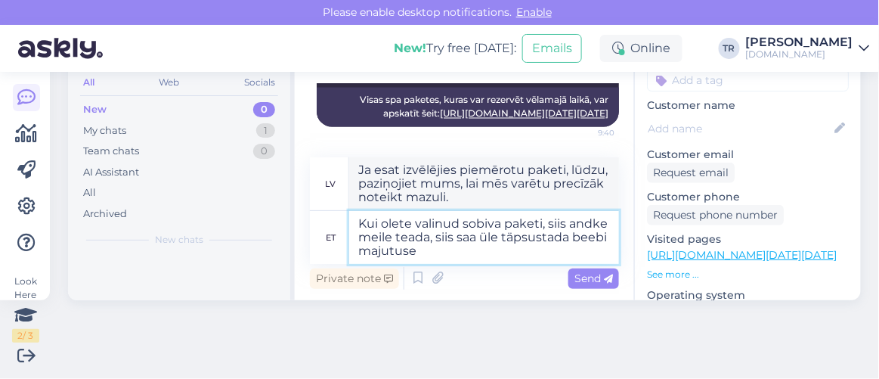
type textarea "Kad esat izvēlējies piemērotu paketi, lūdzu, informējiet mūs, lai mēs varētu pr…"
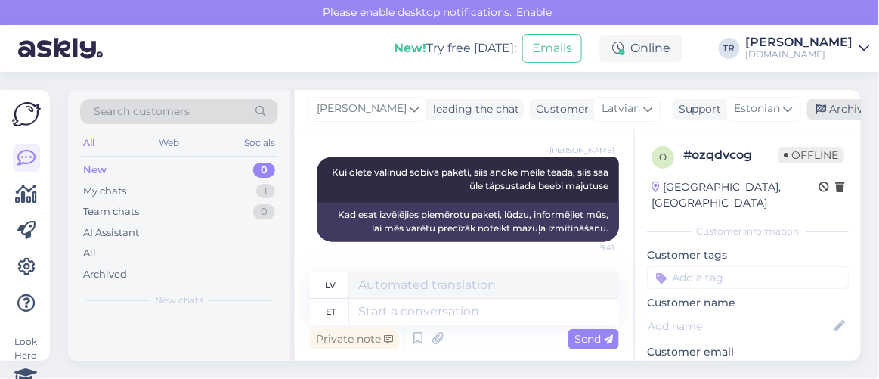
click at [817, 101] on div "Archive chat" at bounding box center [855, 109] width 95 height 20
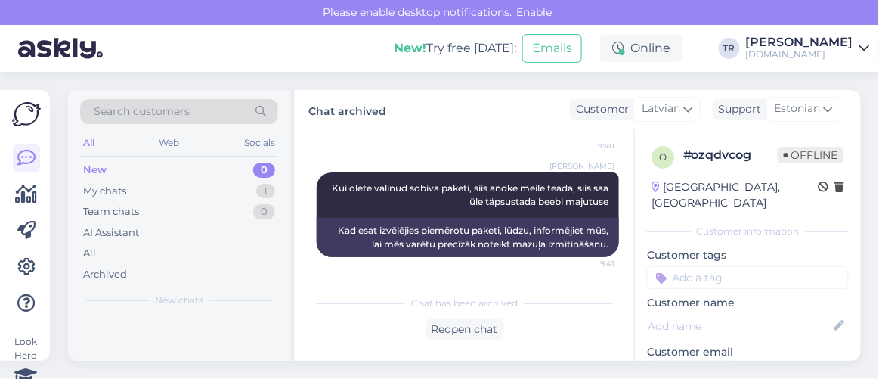
scroll to position [1040, 0]
click at [29, 203] on icon at bounding box center [27, 194] width 22 height 18
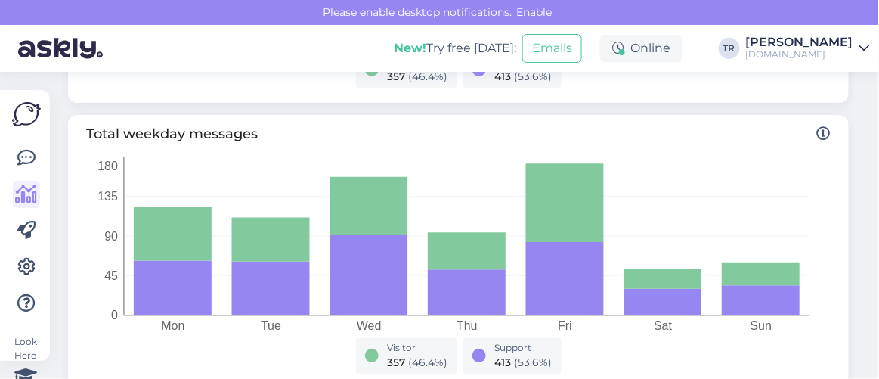
scroll to position [755, 0]
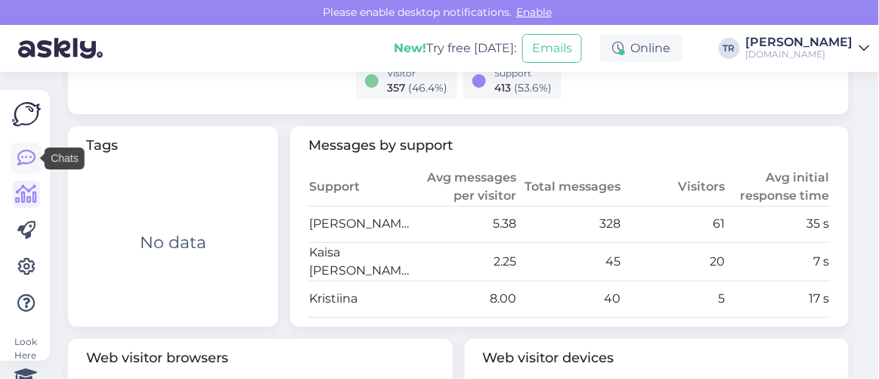
click at [25, 154] on icon at bounding box center [26, 158] width 18 height 18
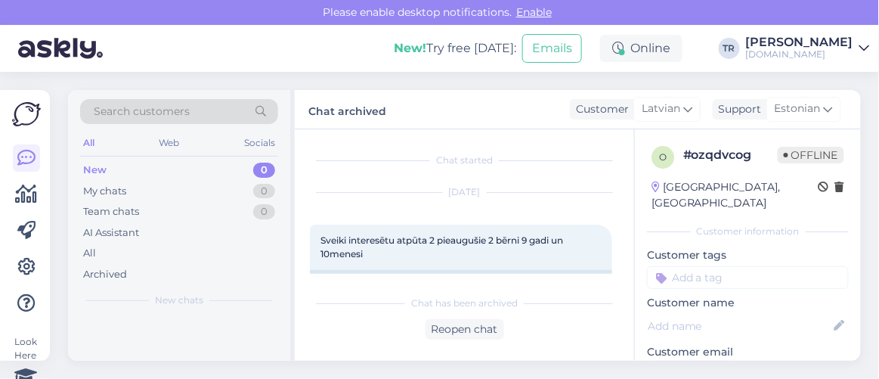
scroll to position [31, 0]
